Goal: Navigation & Orientation: Find specific page/section

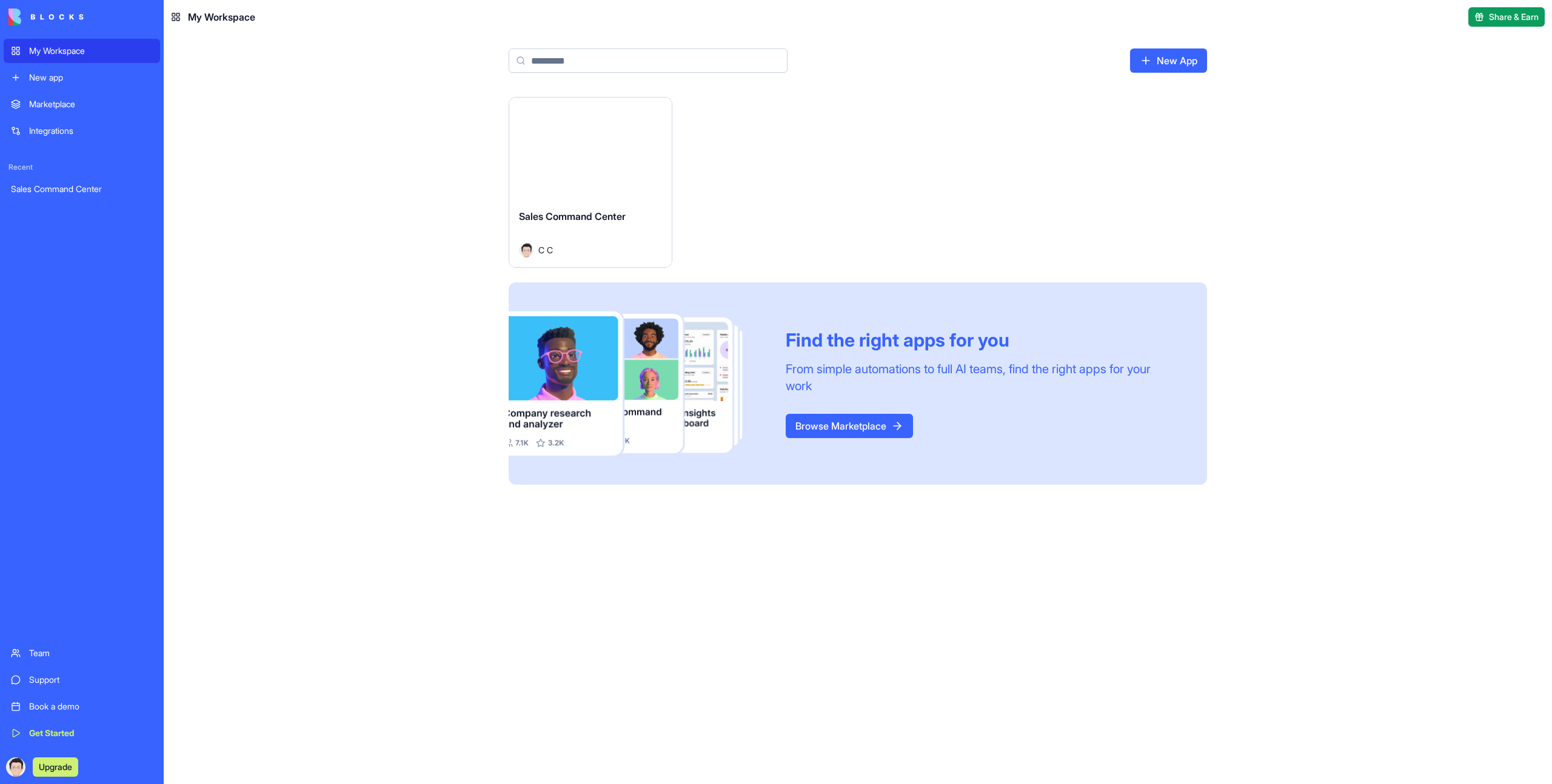
click at [599, 140] on button "Launch" at bounding box center [590, 149] width 91 height 25
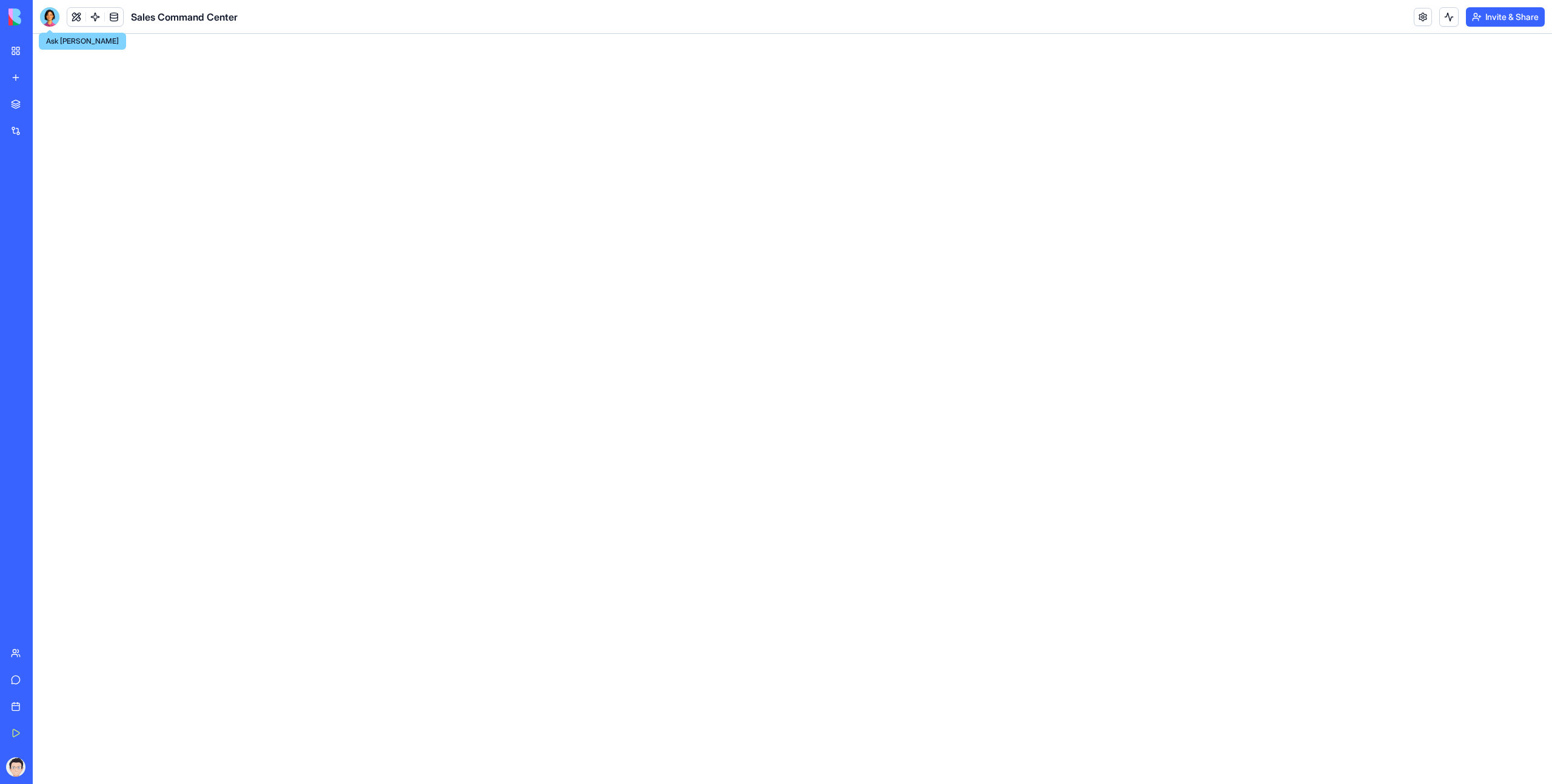
click at [50, 20] on div at bounding box center [50, 17] width 19 height 19
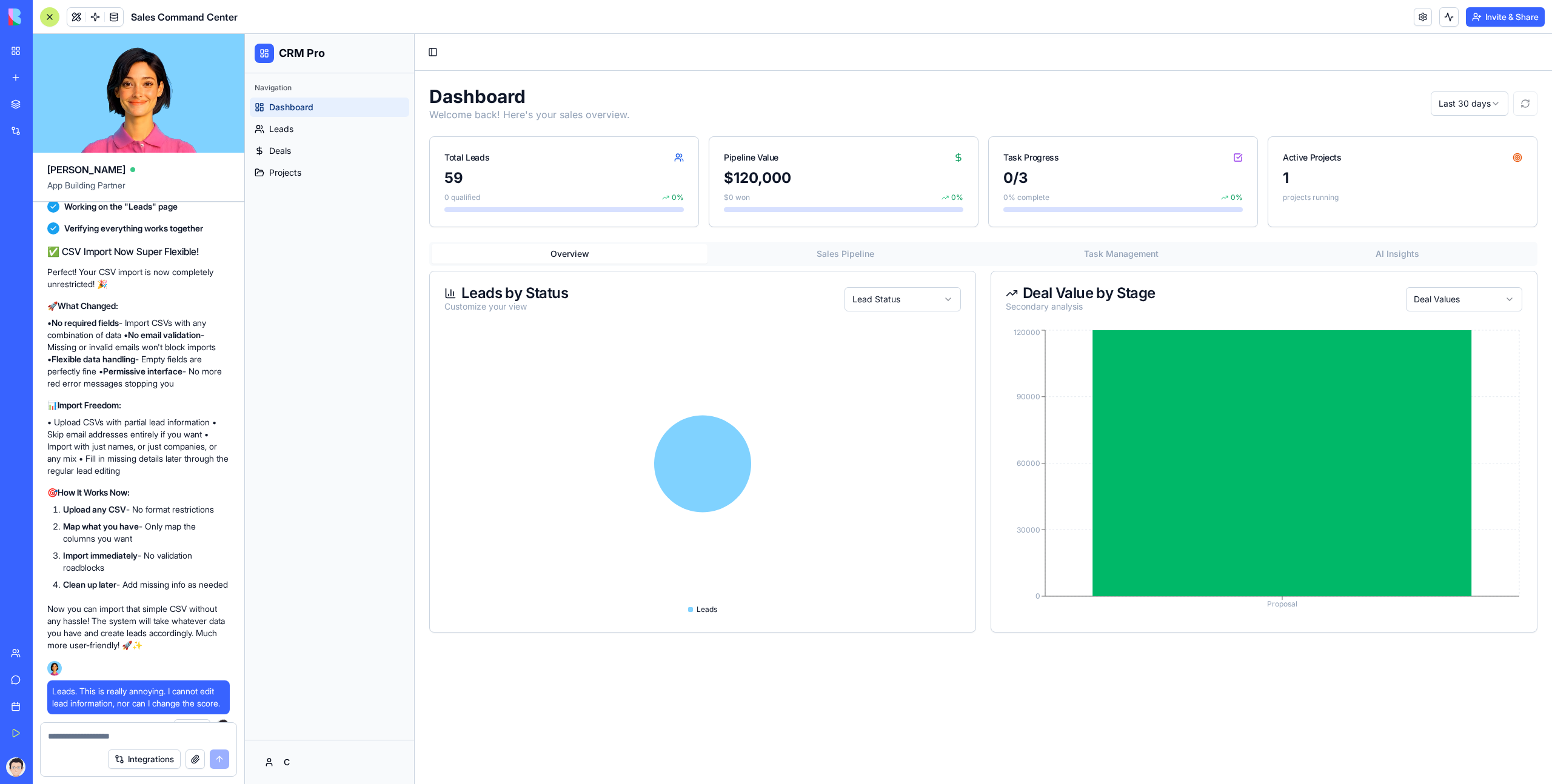
scroll to position [4756, 0]
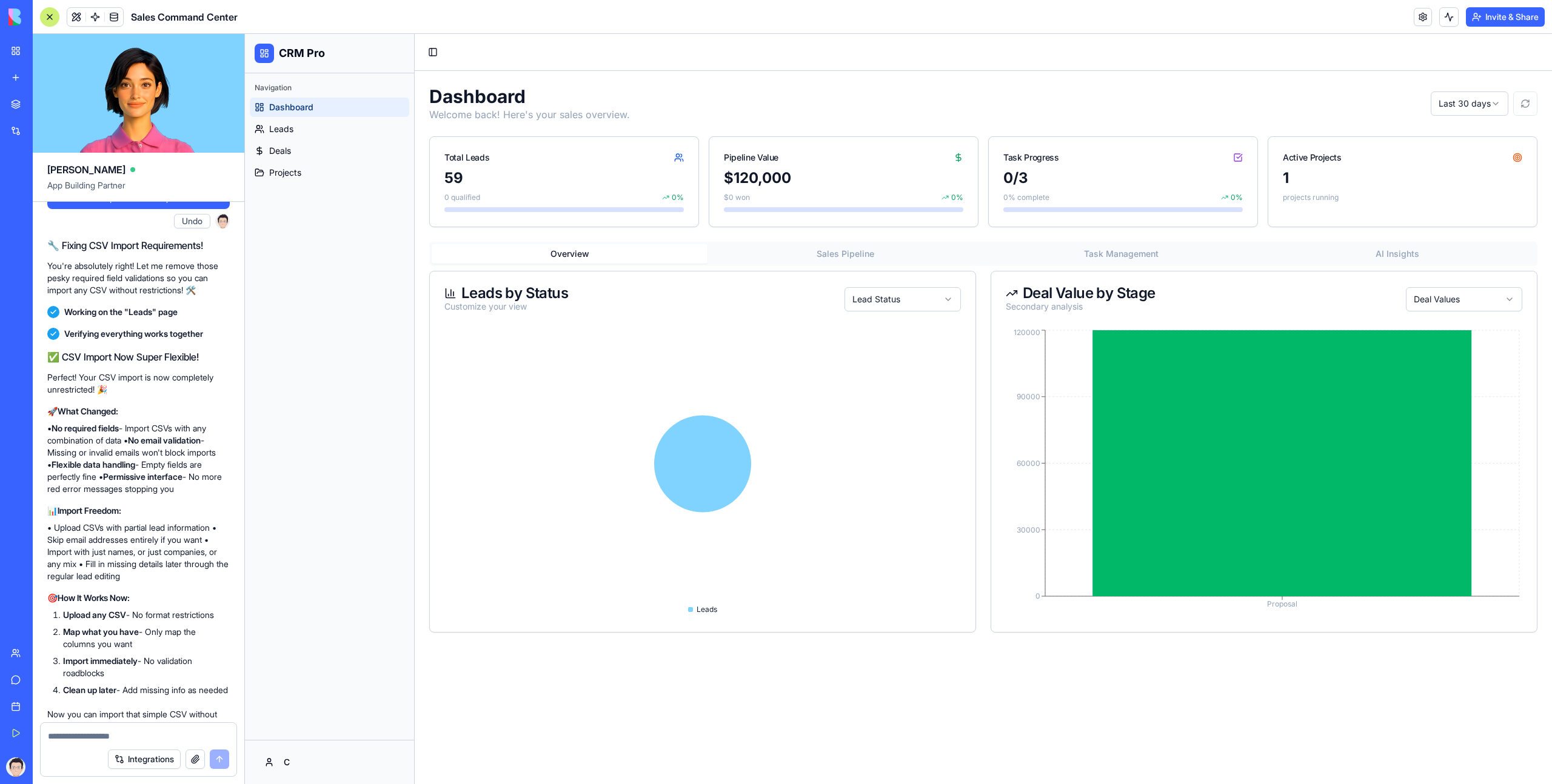
drag, startPoint x: 170, startPoint y: 307, endPoint x: 69, endPoint y: 303, distance: 101.1
click at [69, 205] on span "I cannot import a simple CSV because the current import process requires an ema…" at bounding box center [138, 179] width 173 height 48
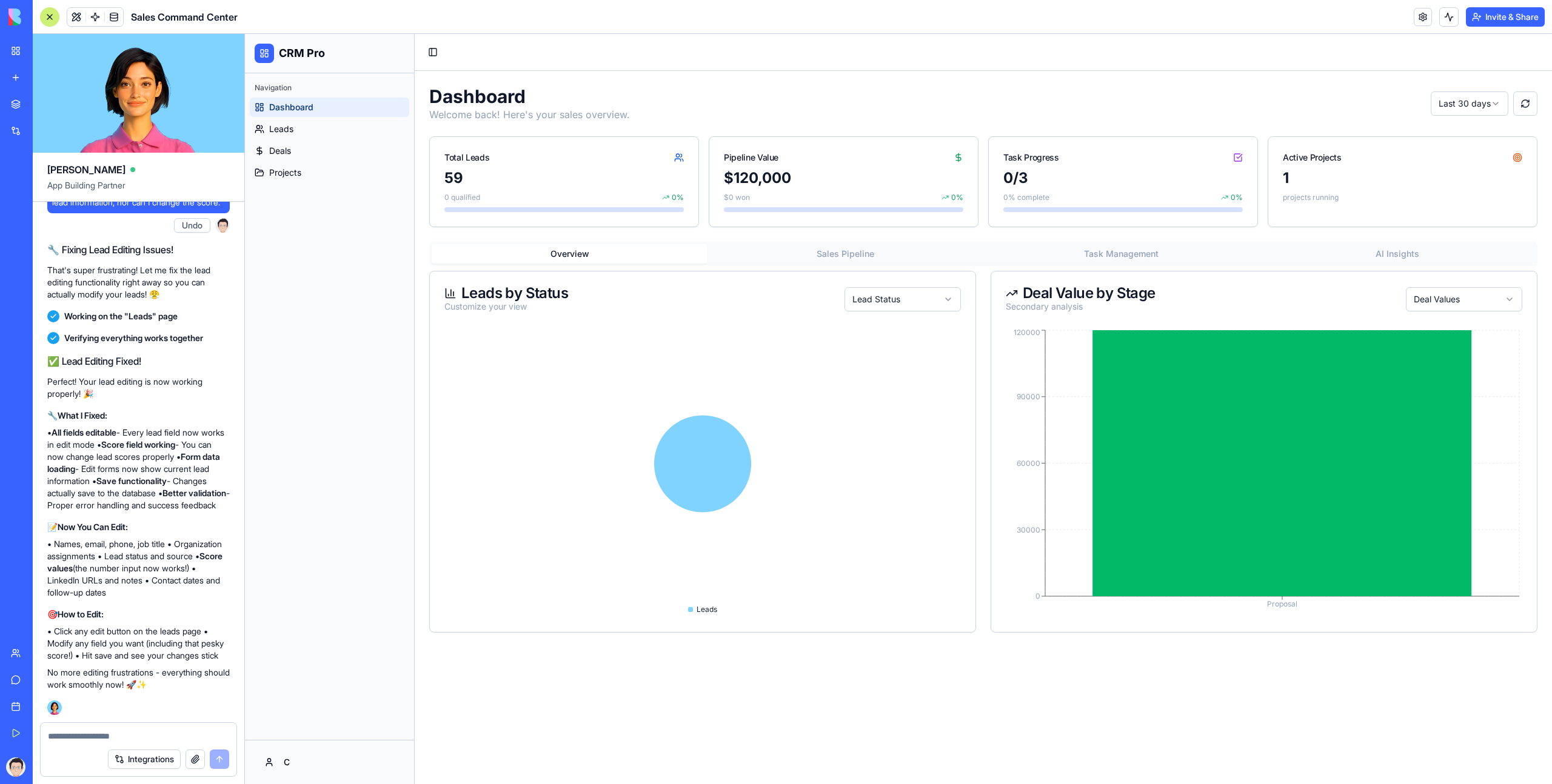
scroll to position [5532, 0]
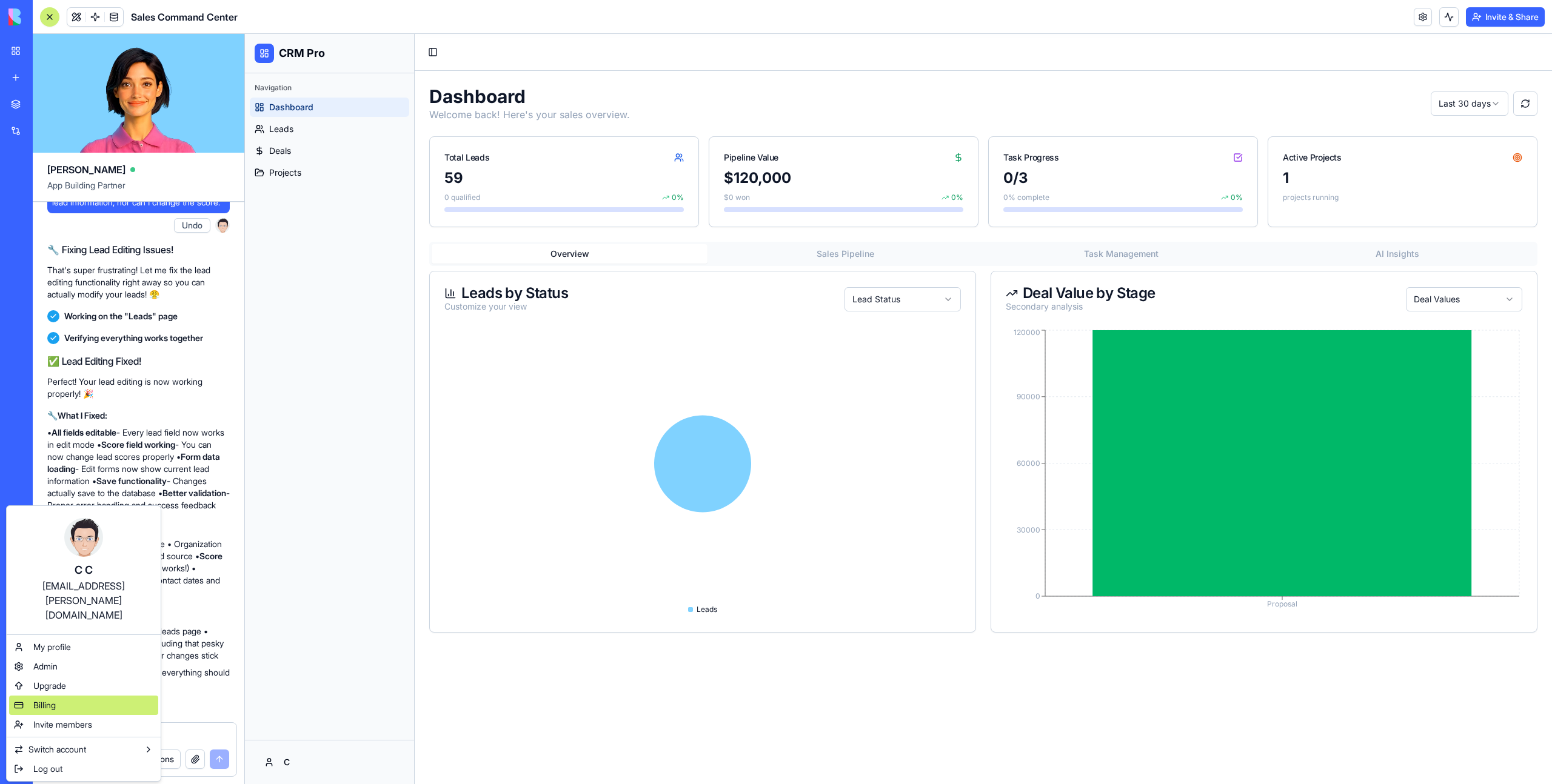
click at [121, 696] on div "Billing" at bounding box center [83, 706] width 149 height 19
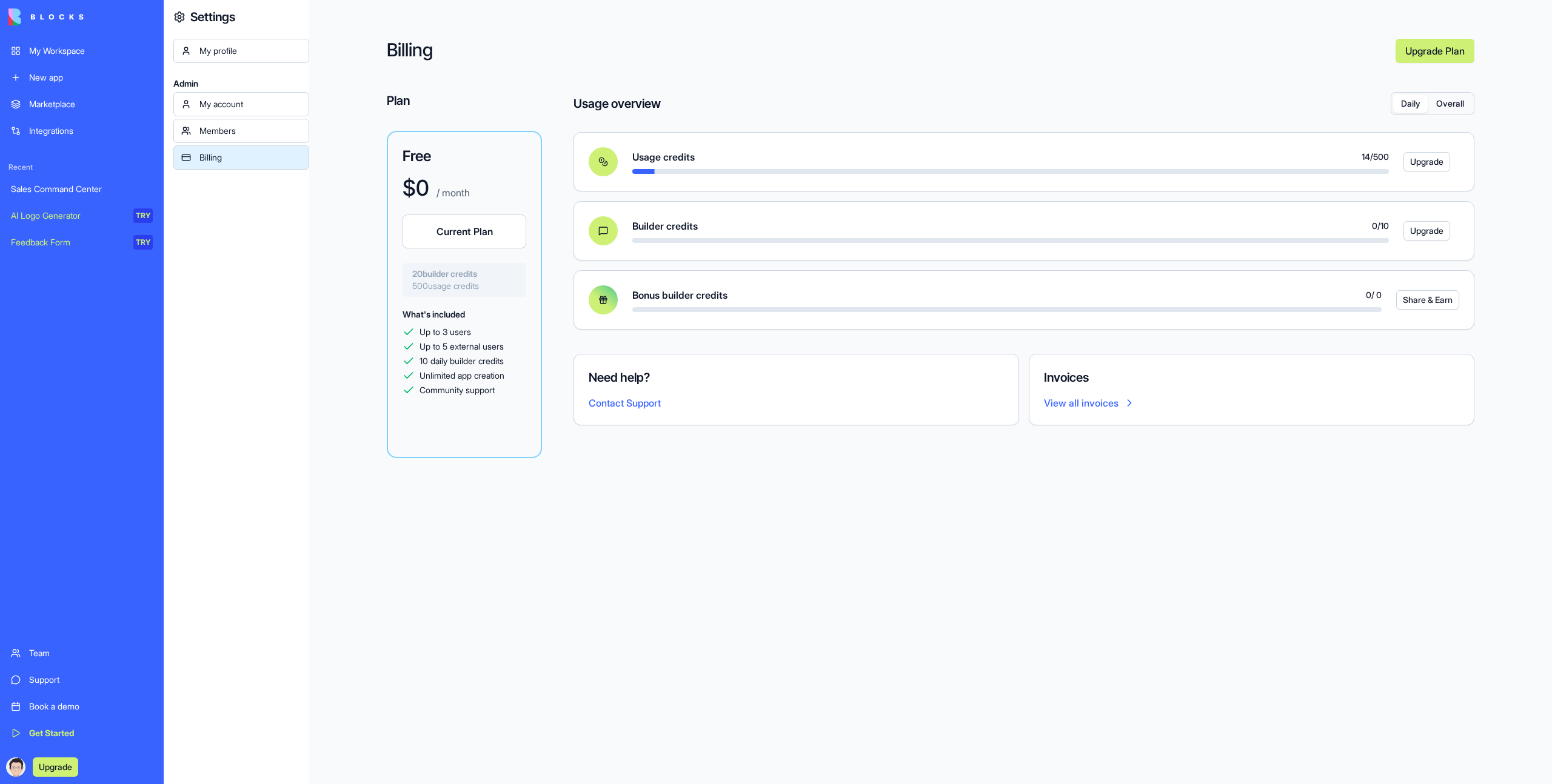
click at [265, 258] on div "My profile Admin My account Members Billing" at bounding box center [241, 431] width 136 height 784
click at [79, 48] on div "My Workspace" at bounding box center [91, 51] width 123 height 12
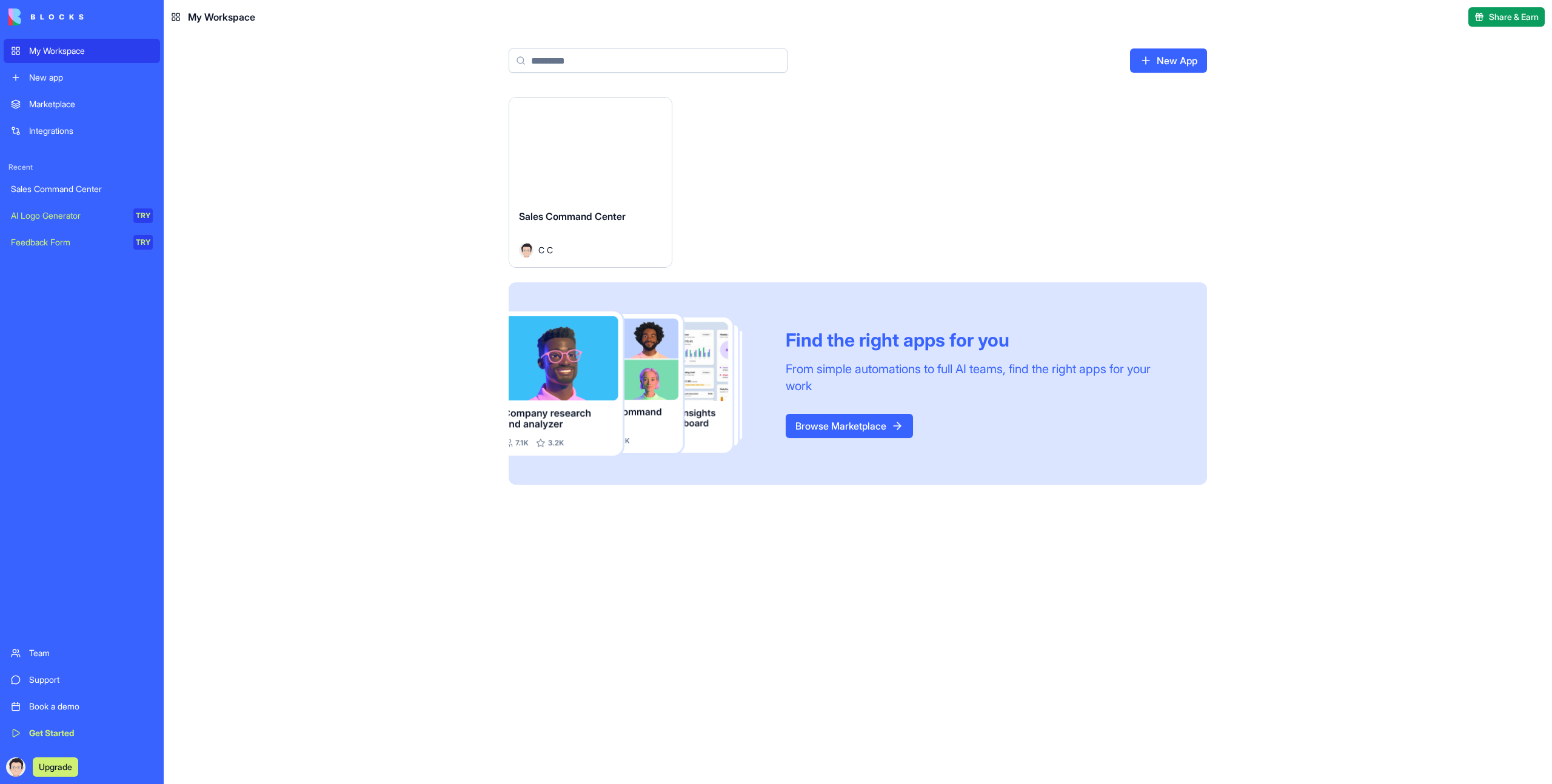
click at [645, 192] on div "Launch" at bounding box center [591, 148] width 162 height 102
